Goal: Task Accomplishment & Management: Manage account settings

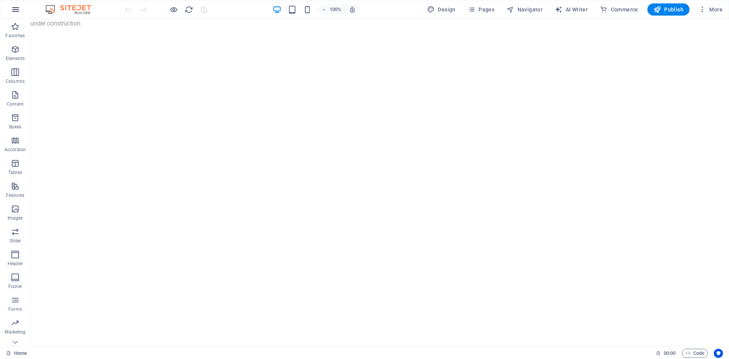
click at [18, 12] on icon "button" at bounding box center [15, 9] width 9 height 9
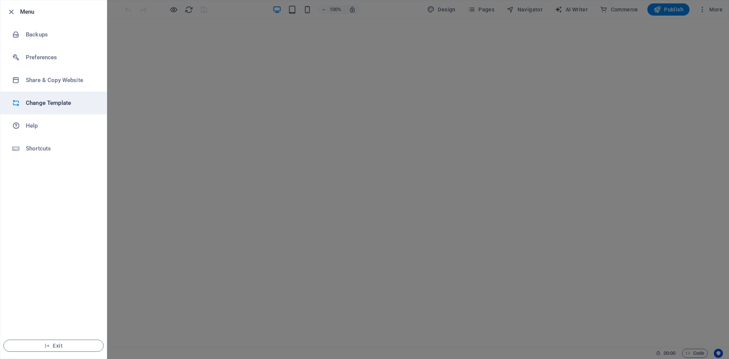
click at [72, 101] on h6 "Change Template" at bounding box center [61, 102] width 70 height 9
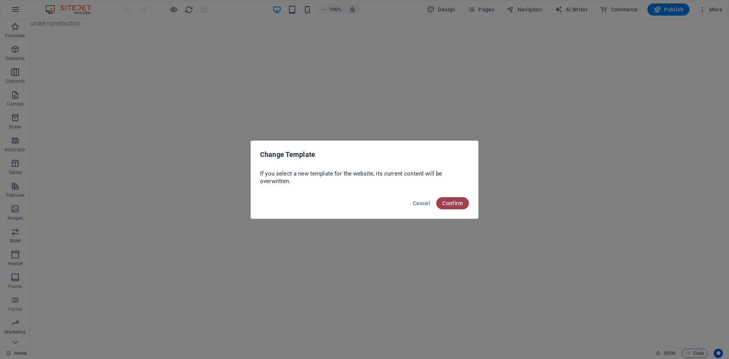
click at [459, 198] on button "Confirm" at bounding box center [452, 203] width 33 height 12
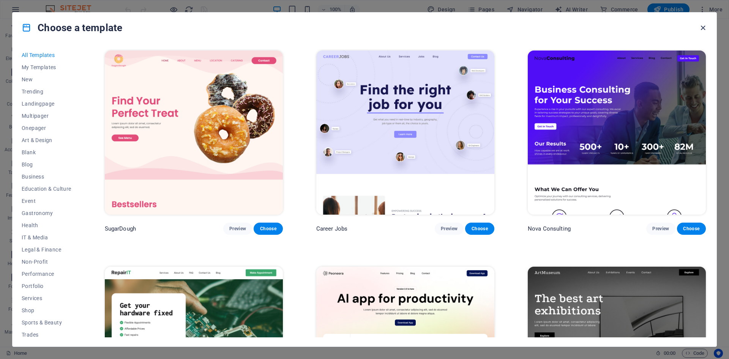
drag, startPoint x: 701, startPoint y: 29, endPoint x: 31, endPoint y: 19, distance: 670.5
click at [701, 29] on icon "button" at bounding box center [702, 28] width 9 height 9
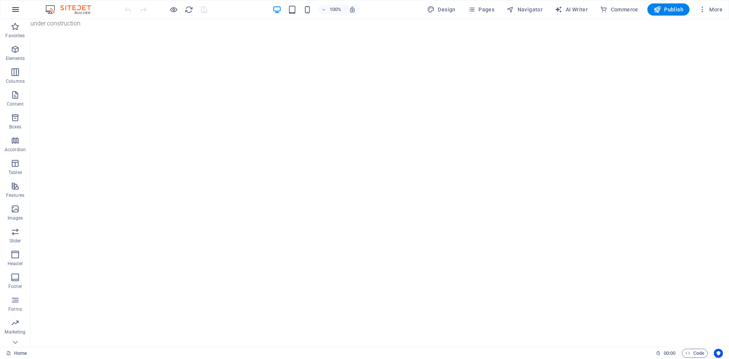
click at [14, 10] on icon "button" at bounding box center [15, 9] width 9 height 9
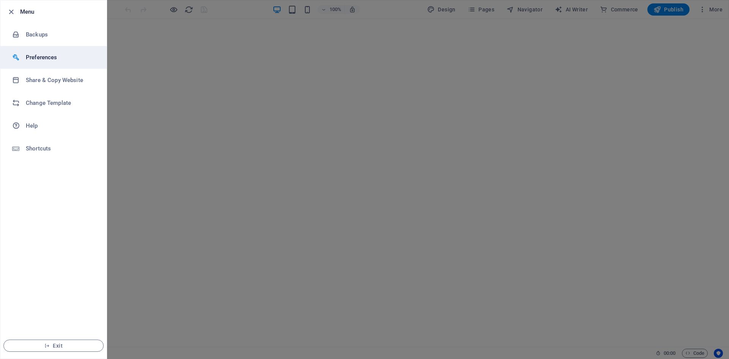
click at [51, 58] on h6 "Preferences" at bounding box center [61, 57] width 70 height 9
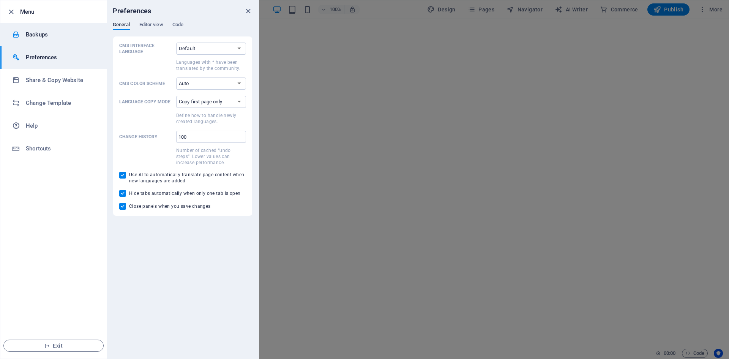
click at [50, 31] on h6 "Backups" at bounding box center [61, 34] width 70 height 9
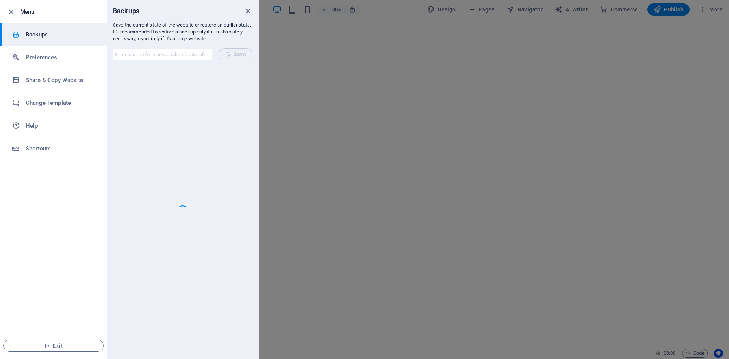
click at [159, 53] on input "text" at bounding box center [163, 54] width 100 height 12
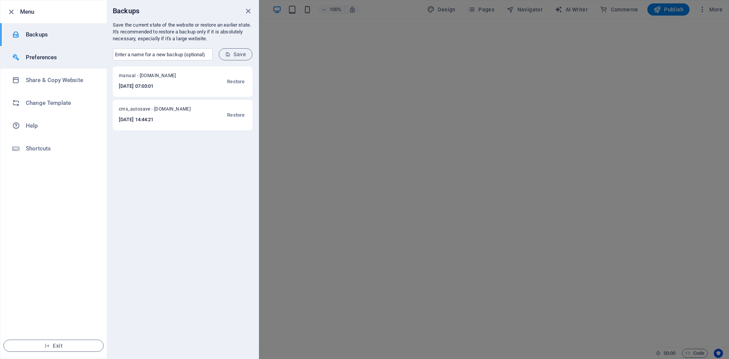
click at [30, 53] on h6 "Preferences" at bounding box center [61, 57] width 70 height 9
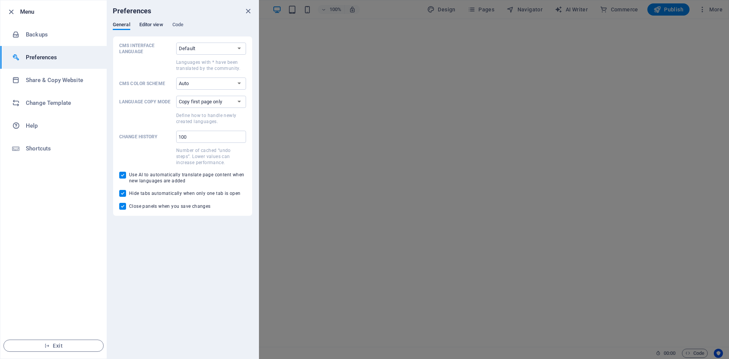
click at [143, 27] on span "Editor view" at bounding box center [151, 25] width 24 height 11
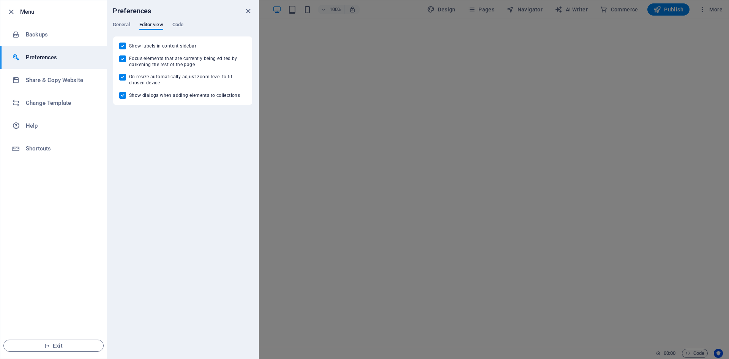
click at [183, 19] on div "Preferences" at bounding box center [183, 10] width 152 height 21
click at [182, 24] on span "Code" at bounding box center [177, 25] width 11 height 11
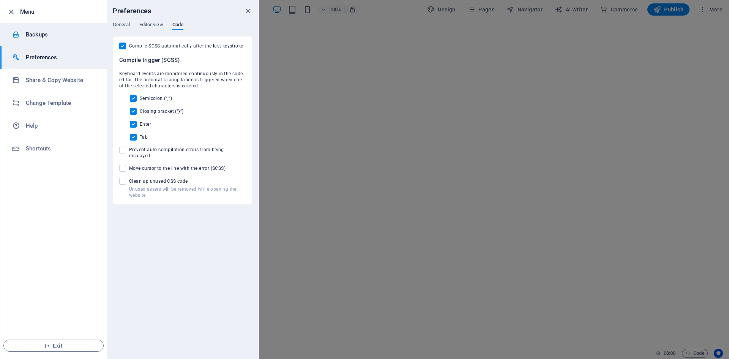
click at [35, 37] on h6 "Backups" at bounding box center [61, 34] width 70 height 9
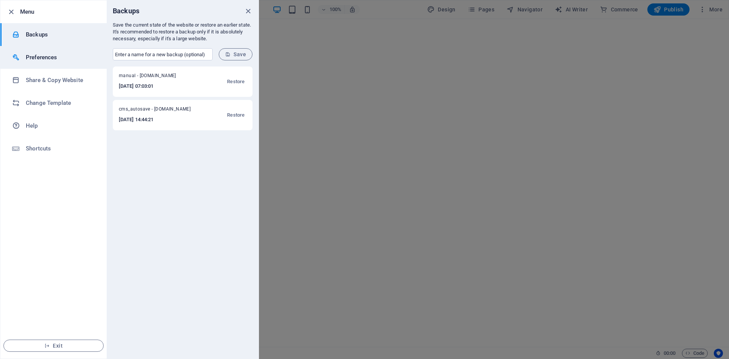
click at [35, 59] on h6 "Preferences" at bounding box center [61, 57] width 70 height 9
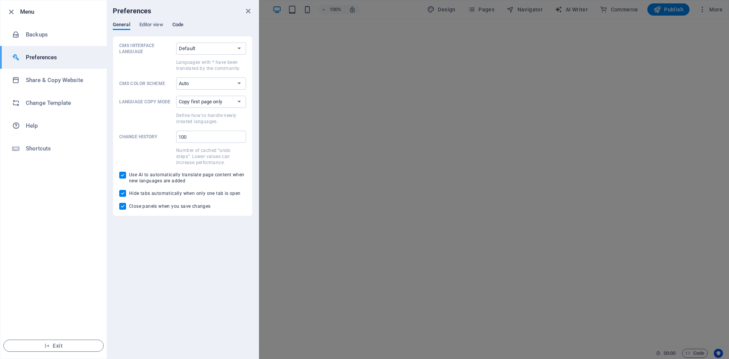
click at [182, 22] on span "Code" at bounding box center [177, 25] width 11 height 11
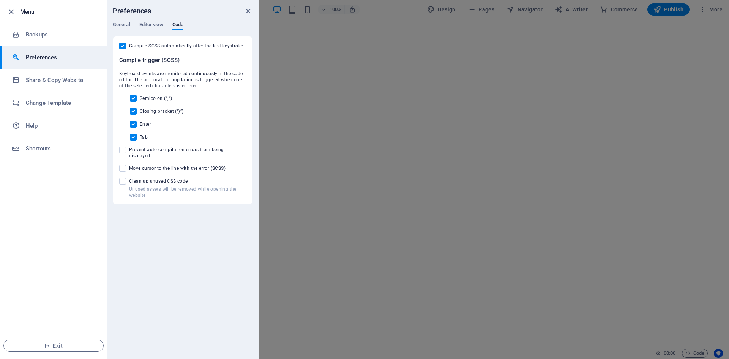
click at [60, 57] on h6 "Preferences" at bounding box center [61, 57] width 70 height 9
click at [68, 75] on li "Share & Copy Website" at bounding box center [53, 80] width 106 height 23
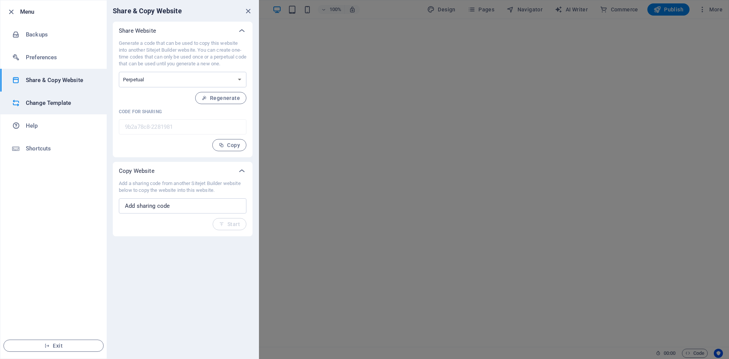
click at [52, 98] on li "Change Template" at bounding box center [53, 102] width 106 height 23
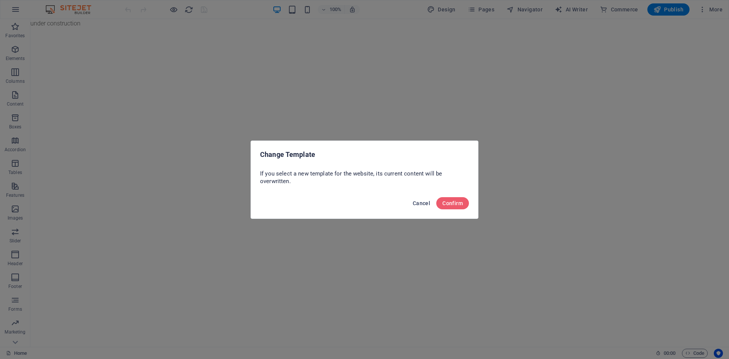
click at [428, 203] on span "Cancel" at bounding box center [420, 203] width 17 height 6
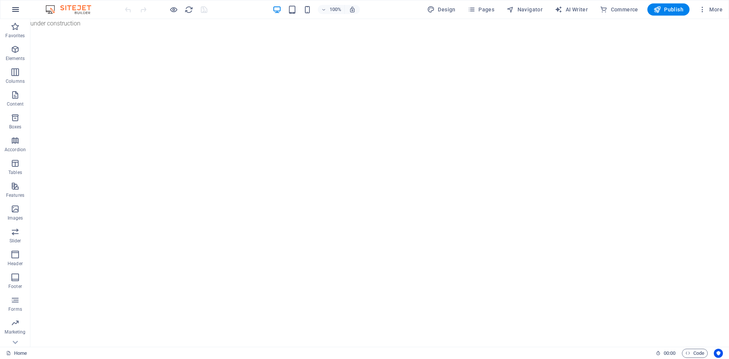
click at [19, 7] on icon "button" at bounding box center [15, 9] width 9 height 9
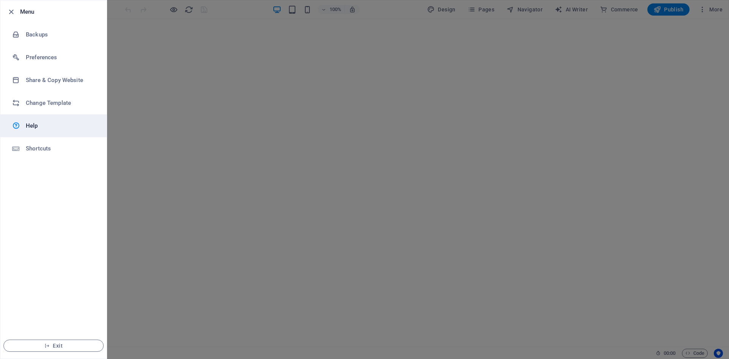
click at [54, 118] on link "Help" at bounding box center [53, 125] width 106 height 23
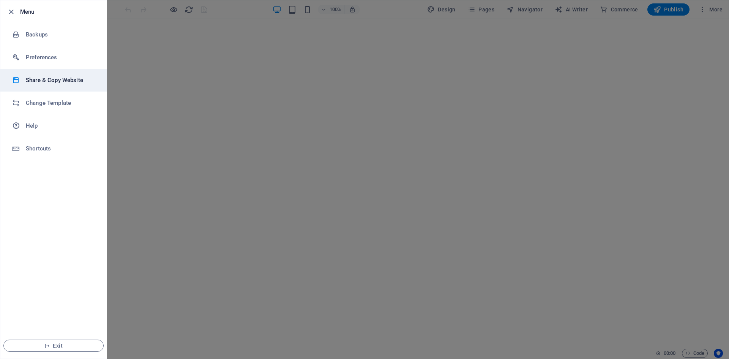
click at [46, 84] on h6 "Share & Copy Website" at bounding box center [61, 80] width 70 height 9
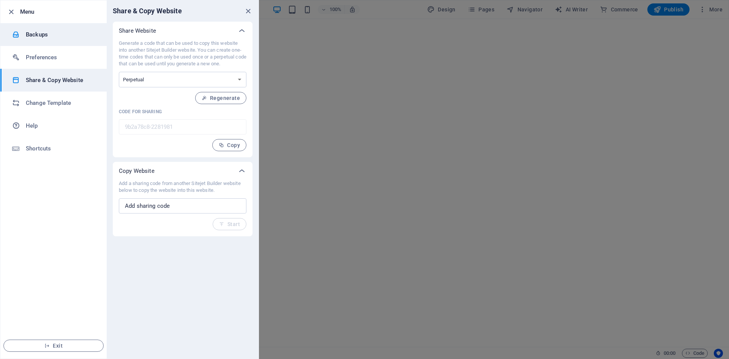
click at [48, 36] on h6 "Backups" at bounding box center [61, 34] width 70 height 9
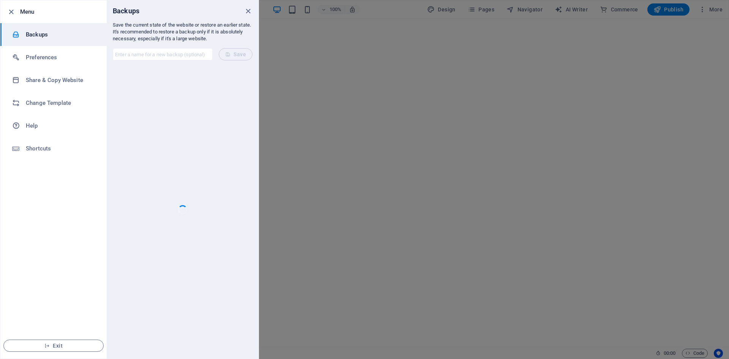
click at [39, 14] on h6 "Menu" at bounding box center [60, 11] width 80 height 9
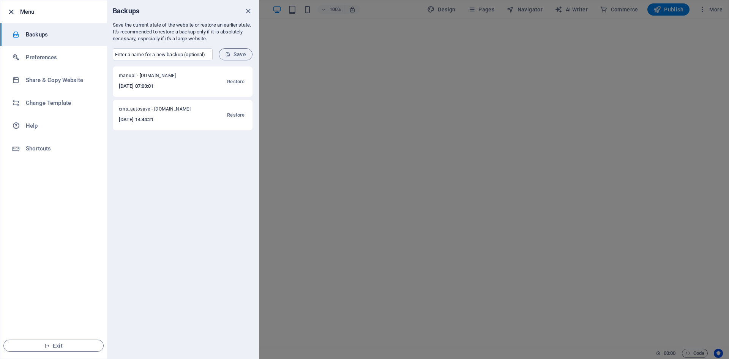
click at [9, 14] on icon "button" at bounding box center [11, 12] width 9 height 9
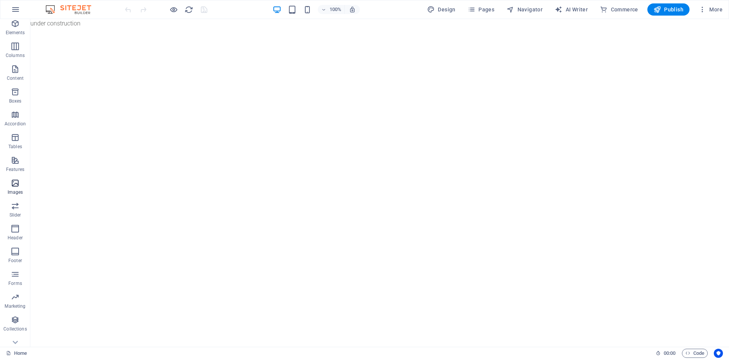
scroll to position [37, 0]
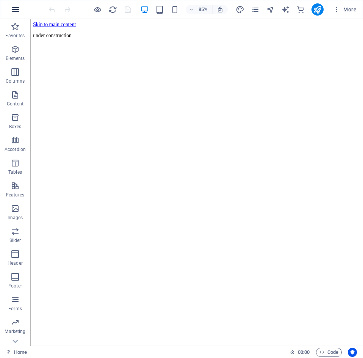
click at [12, 5] on icon "button" at bounding box center [15, 9] width 9 height 9
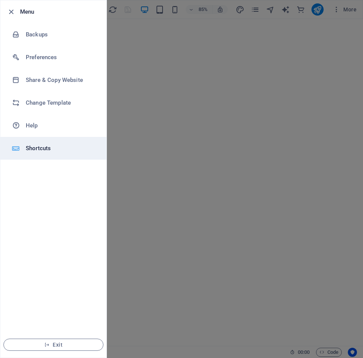
click at [39, 149] on h6 "Shortcuts" at bounding box center [61, 148] width 70 height 9
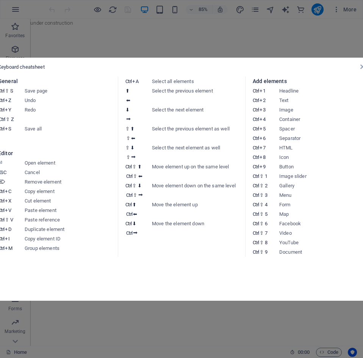
drag, startPoint x: 227, startPoint y: 33, endPoint x: 135, endPoint y: 17, distance: 93.2
click at [227, 33] on aside "Keyboard cheatsheet General Ctrl ⇧ S Save page Ctrl Z Undo Ctrl Y Ctrl ⇧ Z Redo…" at bounding box center [181, 179] width 363 height 358
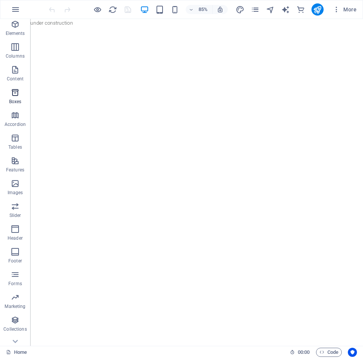
scroll to position [37, 0]
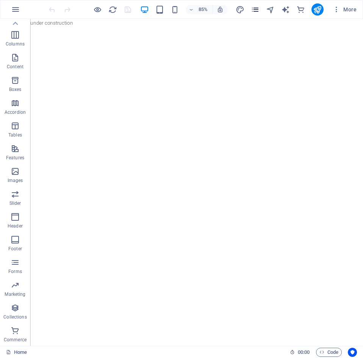
click at [260, 11] on span "pages" at bounding box center [255, 9] width 9 height 9
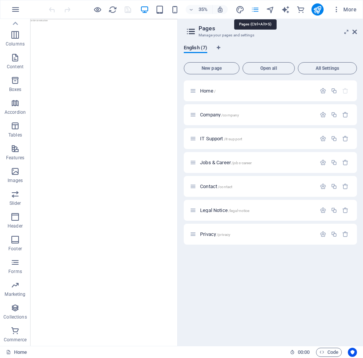
click at [258, 7] on icon "pages" at bounding box center [255, 9] width 9 height 9
click at [338, 8] on icon "button" at bounding box center [337, 10] width 8 height 8
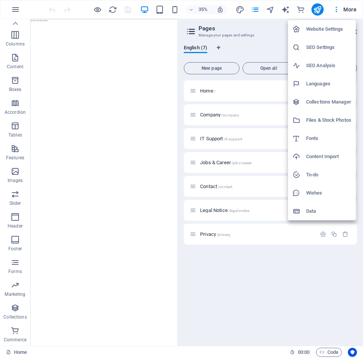
click at [95, 76] on div at bounding box center [181, 179] width 363 height 358
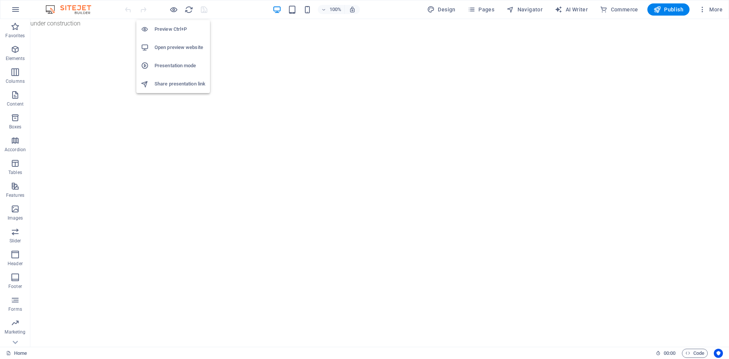
click at [185, 47] on h6 "Open preview website" at bounding box center [179, 47] width 51 height 9
